Goal: Find specific page/section

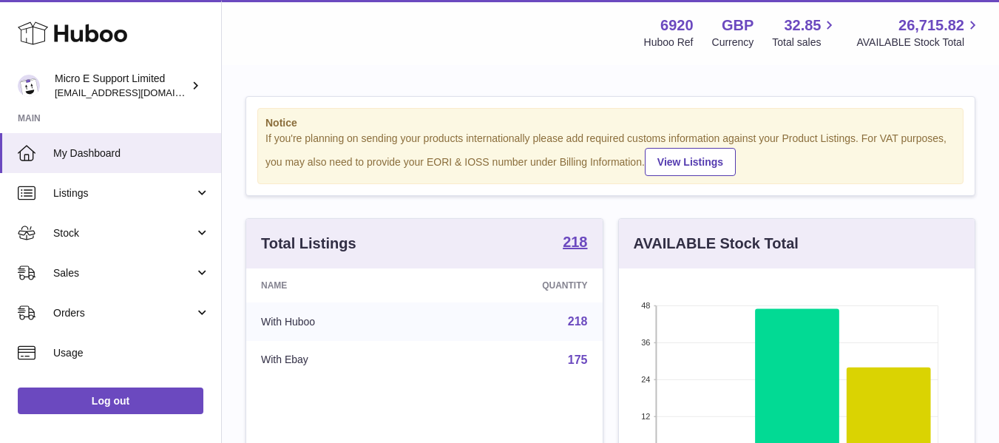
scroll to position [738913, 738788]
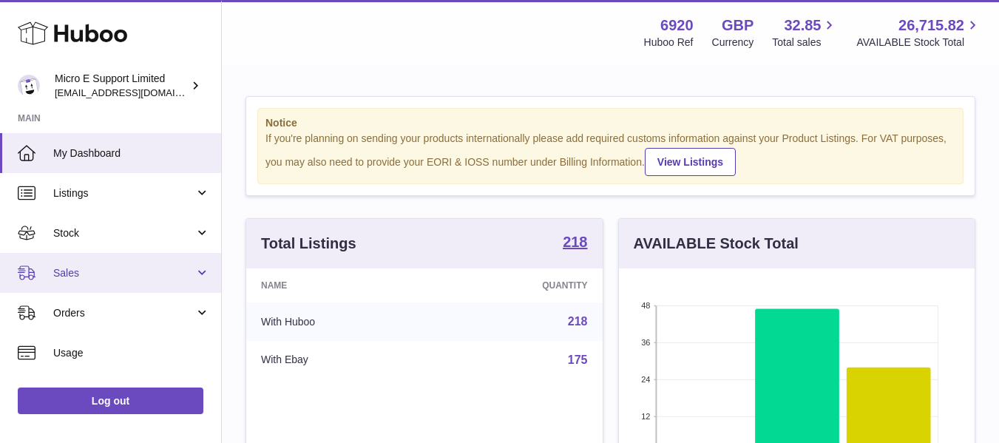
click at [92, 273] on span "Sales" at bounding box center [123, 273] width 141 height 14
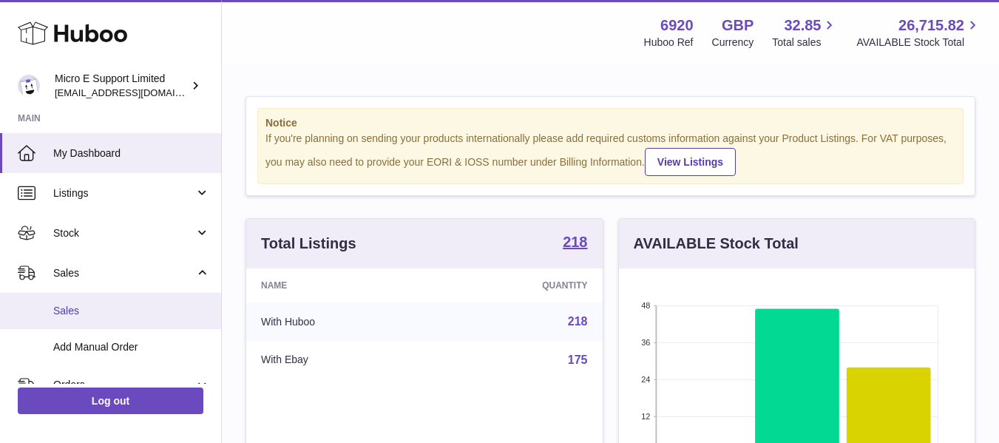
click at [86, 305] on span "Sales" at bounding box center [131, 311] width 157 height 14
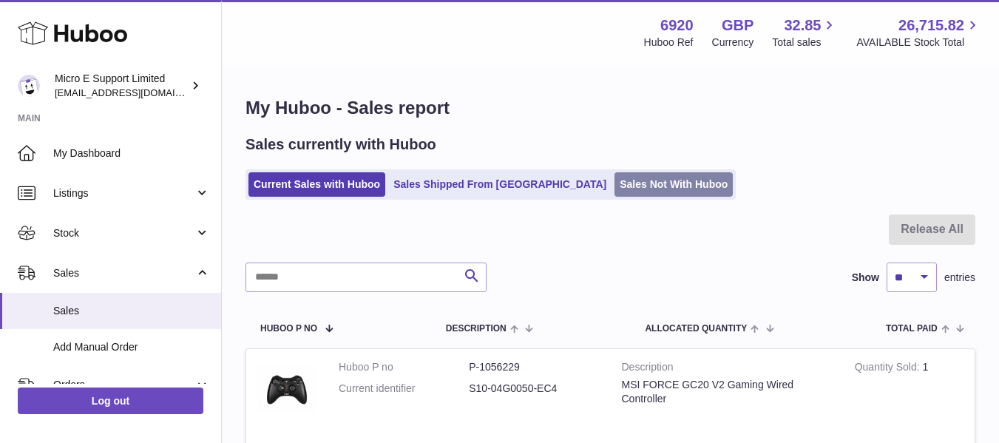
click at [614, 176] on link "Sales Not With Huboo" at bounding box center [673, 184] width 118 height 24
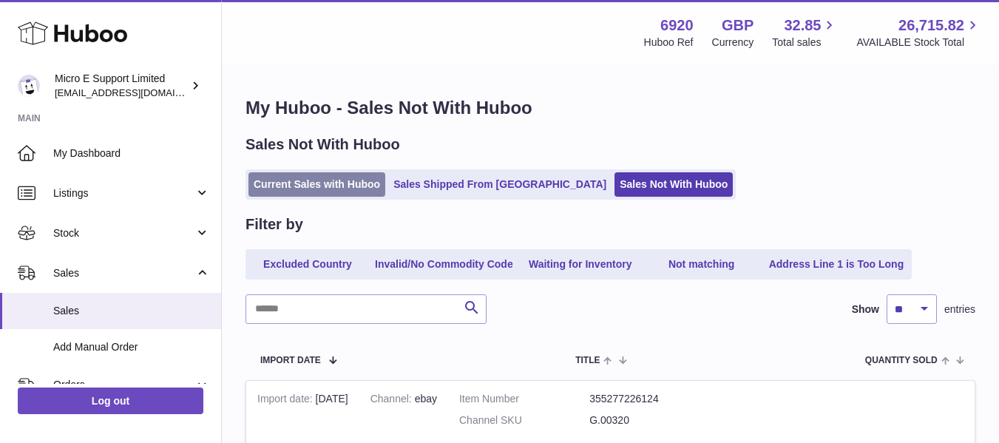
click at [347, 186] on link "Current Sales with Huboo" at bounding box center [316, 184] width 137 height 24
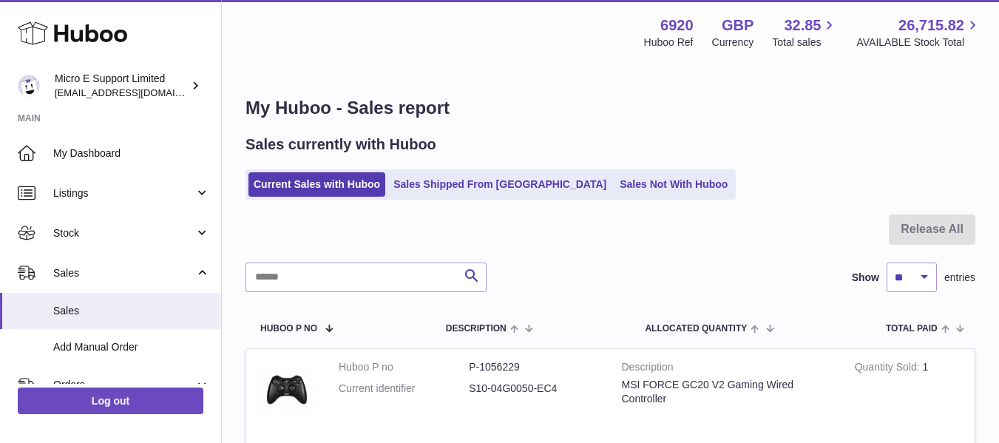
click at [468, 31] on div "Menu Huboo 6920 Huboo Ref GBP Currency 32.85 Total sales 26,715.82 AVAILABLE St…" at bounding box center [609, 33] width 741 height 34
